Goal: Task Accomplishment & Management: Use online tool/utility

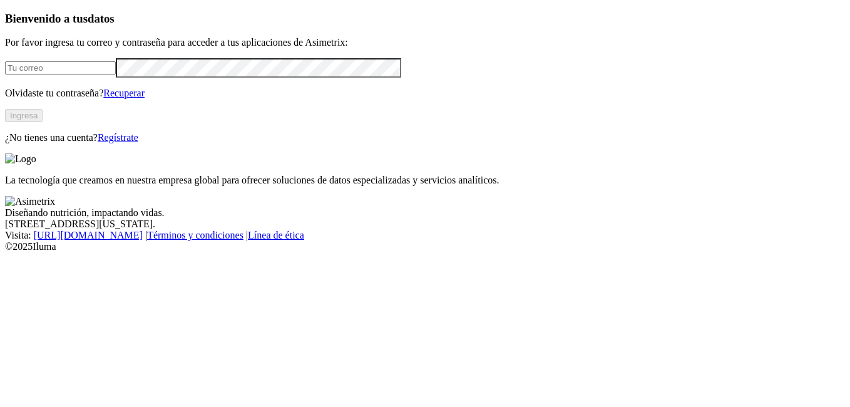
type input "[EMAIL_ADDRESS][PERSON_NAME][DOMAIN_NAME]"
click at [43, 122] on button "Ingresa" at bounding box center [24, 115] width 38 height 13
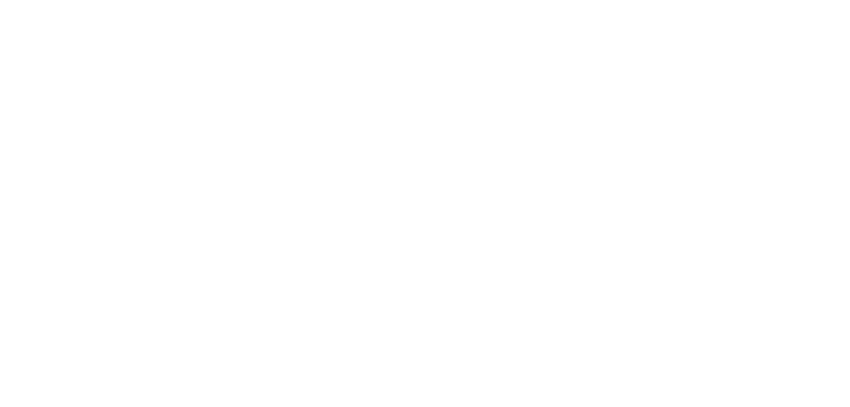
click at [24, 21] on icon at bounding box center [24, 255] width 39 height 501
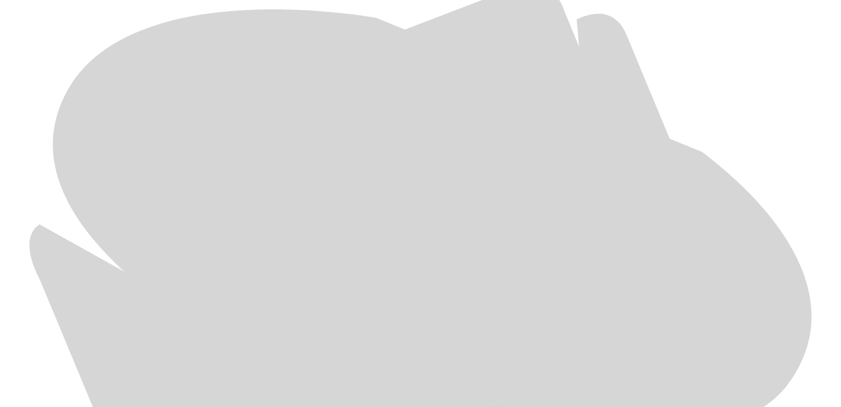
scroll to position [588, 0]
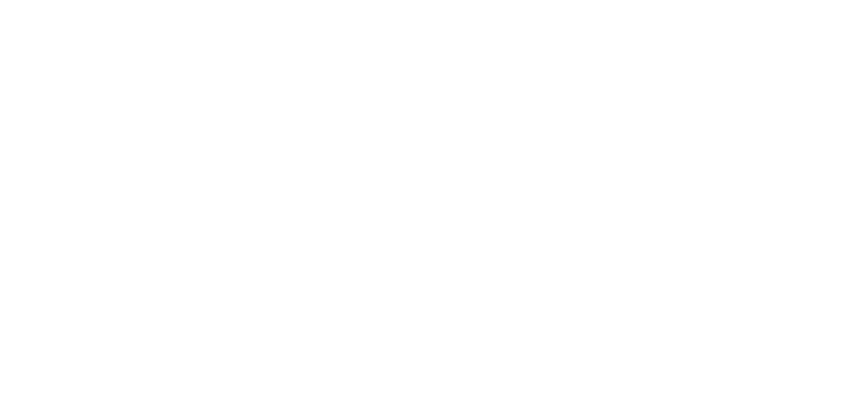
scroll to position [0, 0]
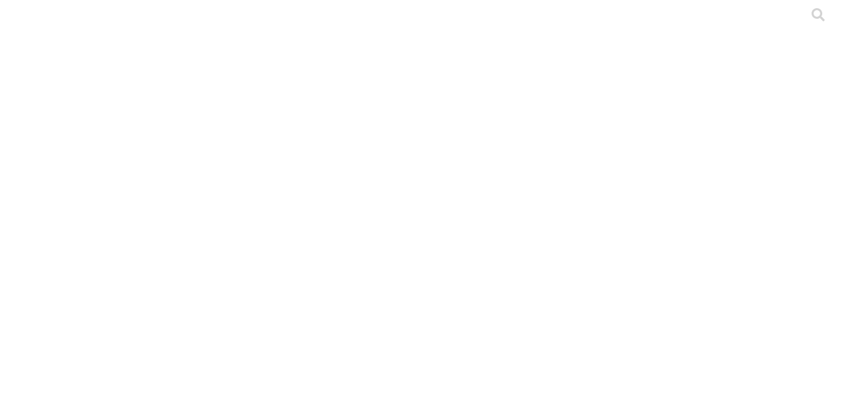
click at [24, 29] on icon at bounding box center [24, 255] width 39 height 501
